Goal: Task Accomplishment & Management: Complete application form

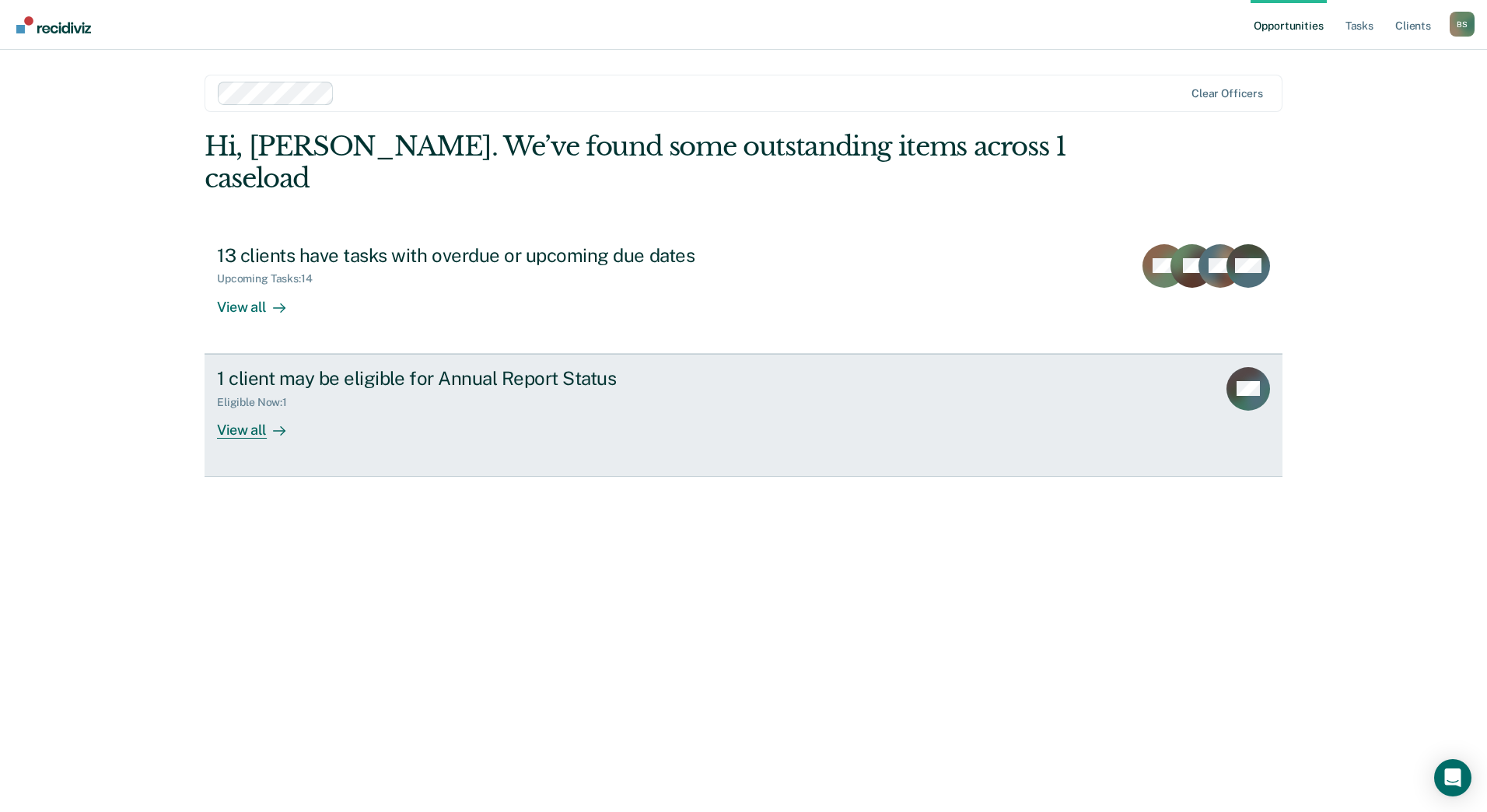
click at [257, 408] on div "View all" at bounding box center [261, 423] width 87 height 30
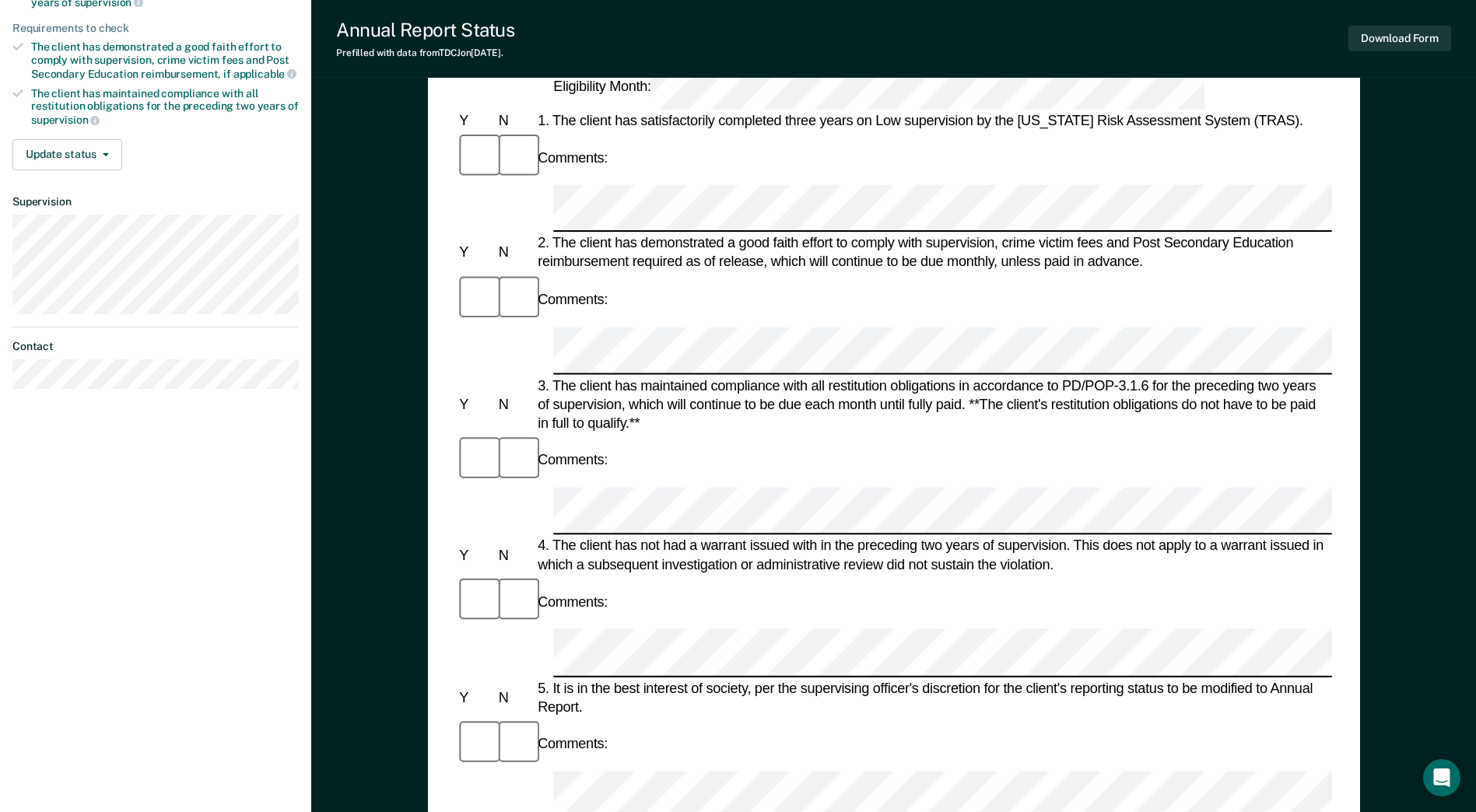
scroll to position [389, 0]
